Goal: Task Accomplishment & Management: Manage account settings

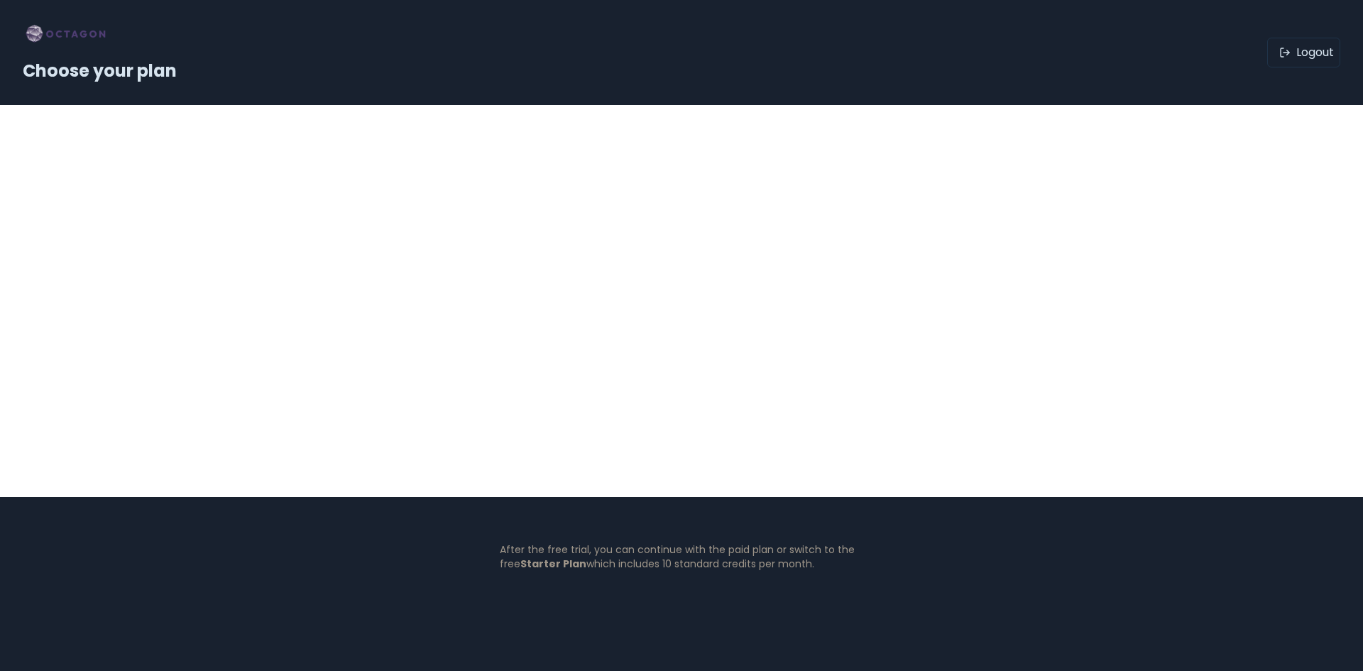
click at [1315, 58] on link "Logout" at bounding box center [1304, 53] width 73 height 30
